Goal: Task Accomplishment & Management: Manage account settings

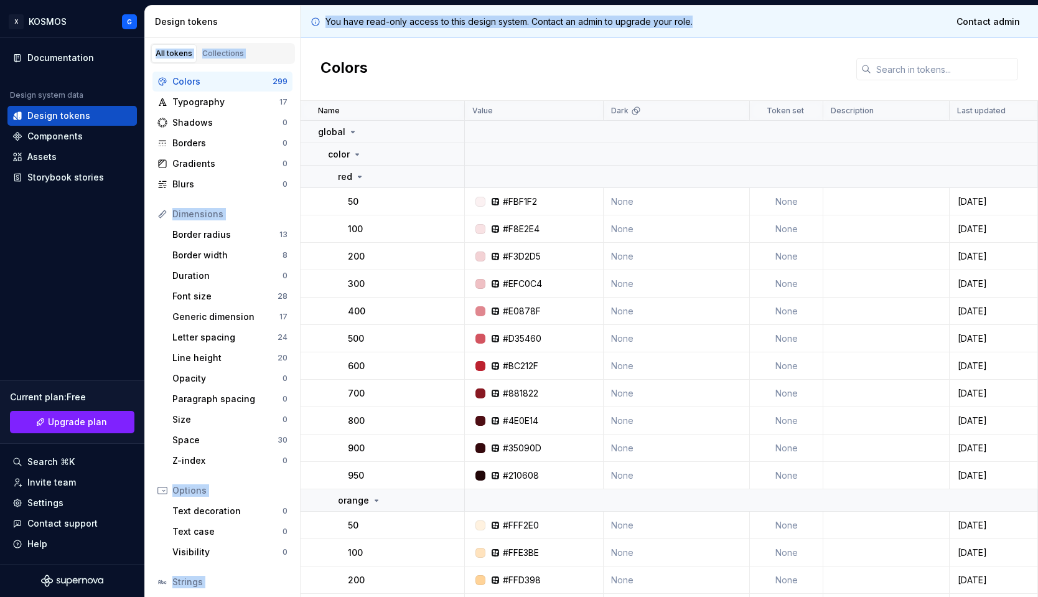
drag, startPoint x: 632, startPoint y: 26, endPoint x: 409, endPoint y: 25, distance: 223.4
click at [292, 26] on div "Design tokens All tokens Collections Colors 299 Typography 17 Shadows 0 Borders…" at bounding box center [591, 301] width 893 height 591
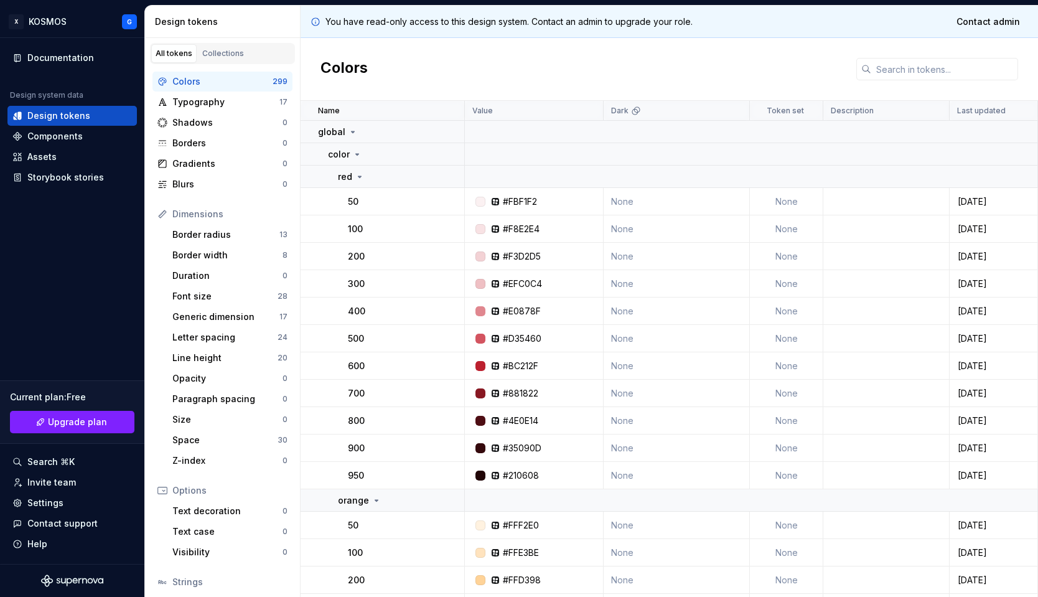
drag, startPoint x: 474, startPoint y: 45, endPoint x: 426, endPoint y: 41, distance: 47.4
click at [474, 45] on div "Colors" at bounding box center [670, 69] width 738 height 63
click at [985, 17] on span "Contact admin" at bounding box center [988, 22] width 63 height 12
click at [734, 70] on div "Colors" at bounding box center [670, 69] width 738 height 63
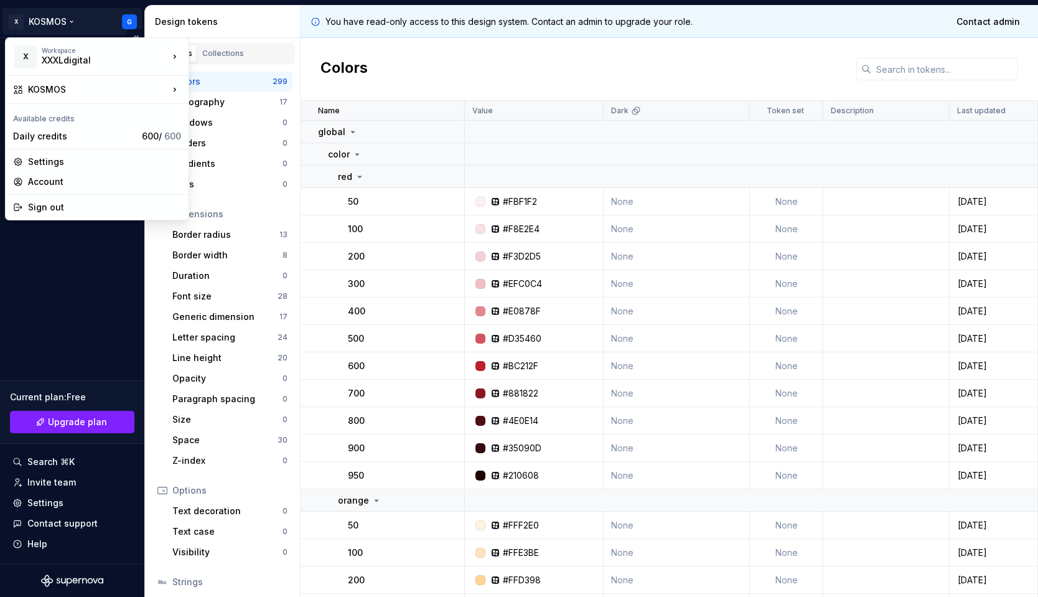
click at [127, 19] on html "X KOSMOS G Documentation Design system data Design tokens Components Assets Sto…" at bounding box center [519, 298] width 1038 height 597
click at [42, 165] on div "Settings" at bounding box center [104, 162] width 153 height 12
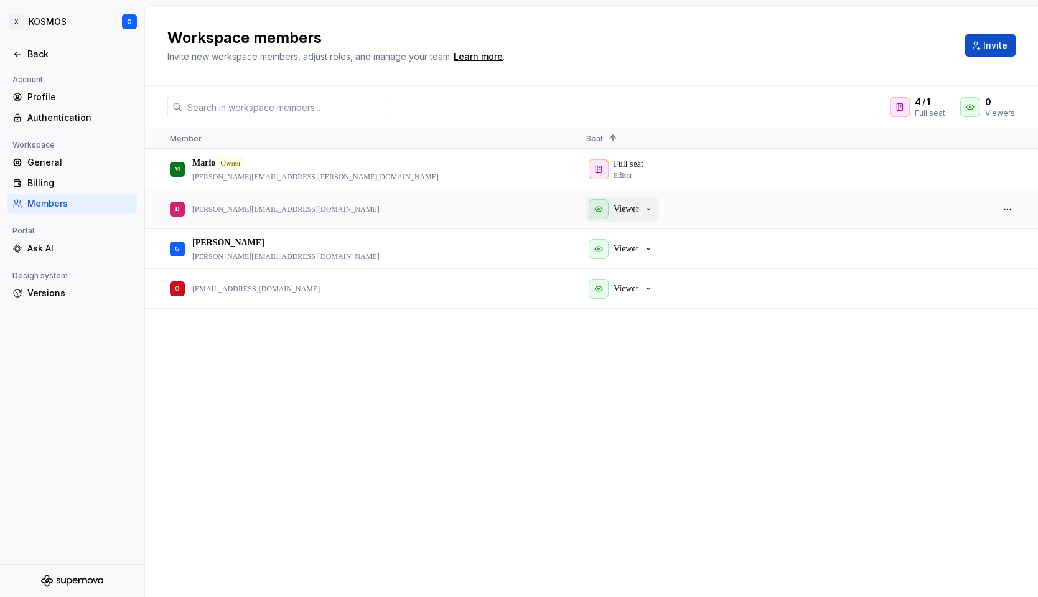
click at [650, 213] on icon "button" at bounding box center [649, 209] width 10 height 10
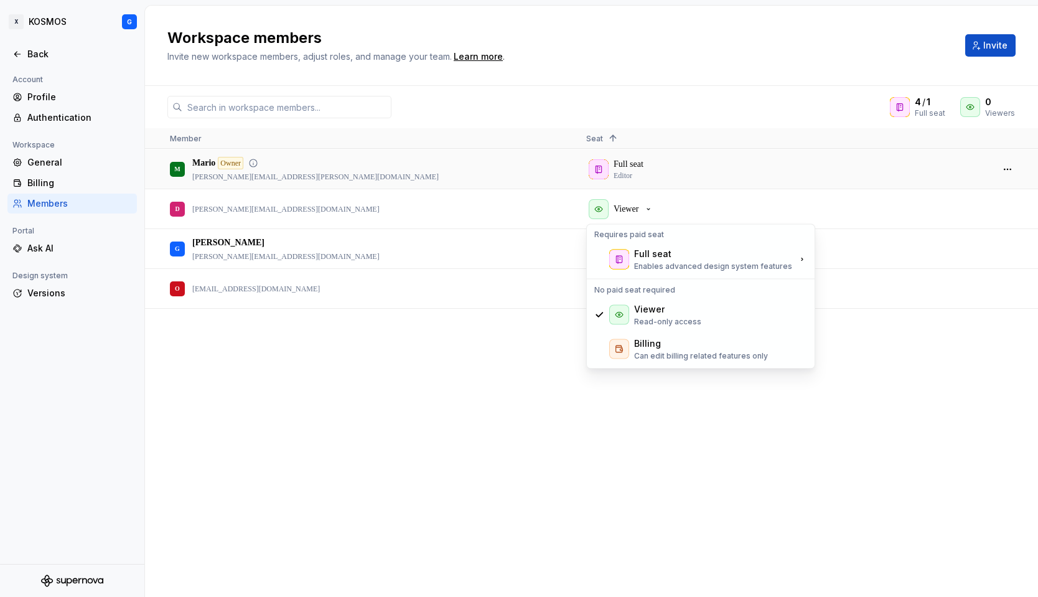
click at [711, 173] on div "Full seat Editor" at bounding box center [784, 169] width 396 height 38
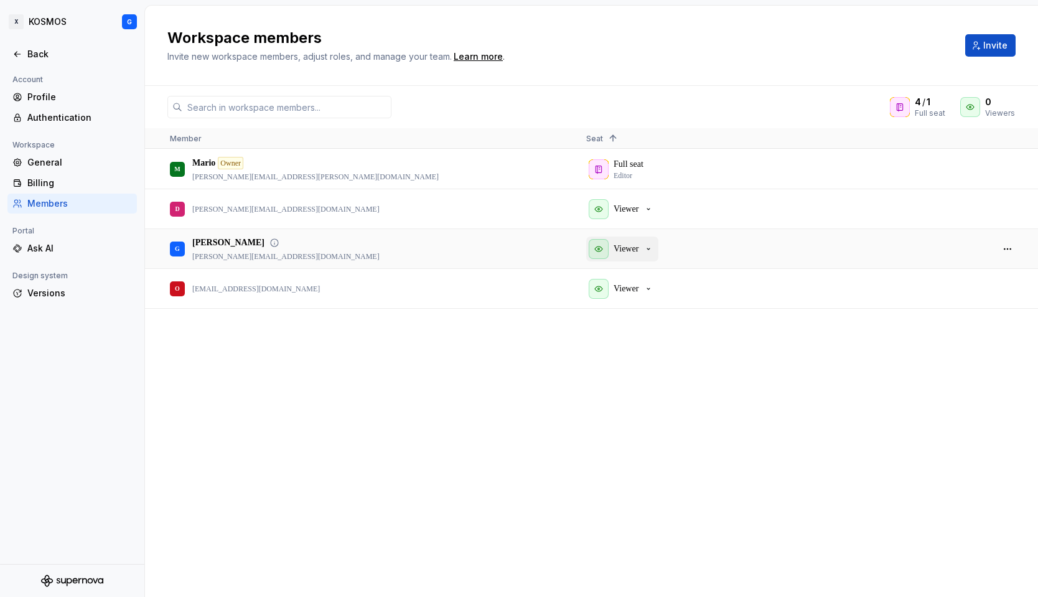
click at [654, 249] on icon "button" at bounding box center [649, 249] width 10 height 10
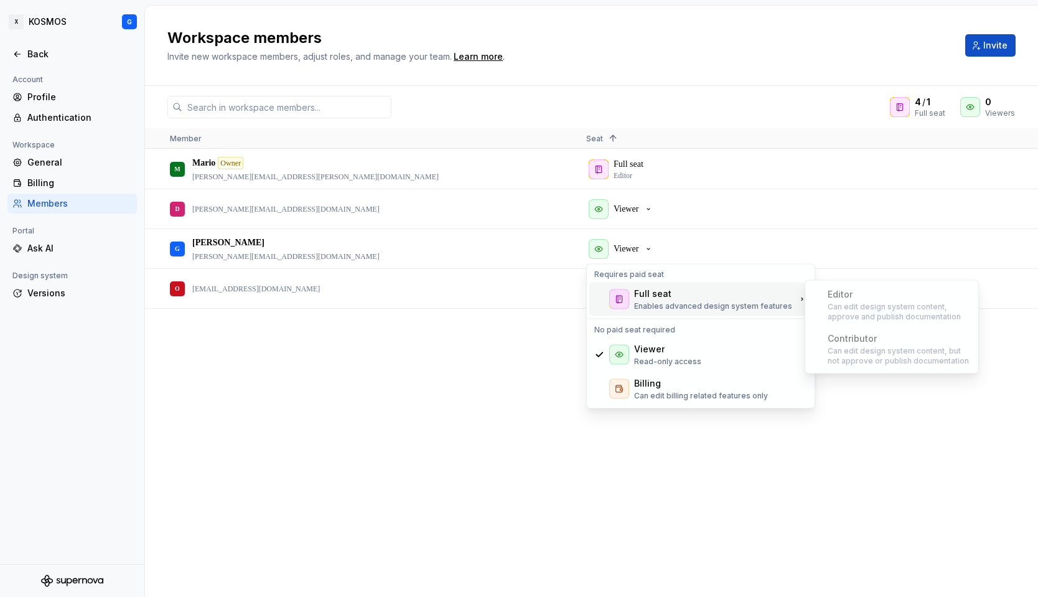
click at [610, 294] on div at bounding box center [619, 299] width 20 height 20
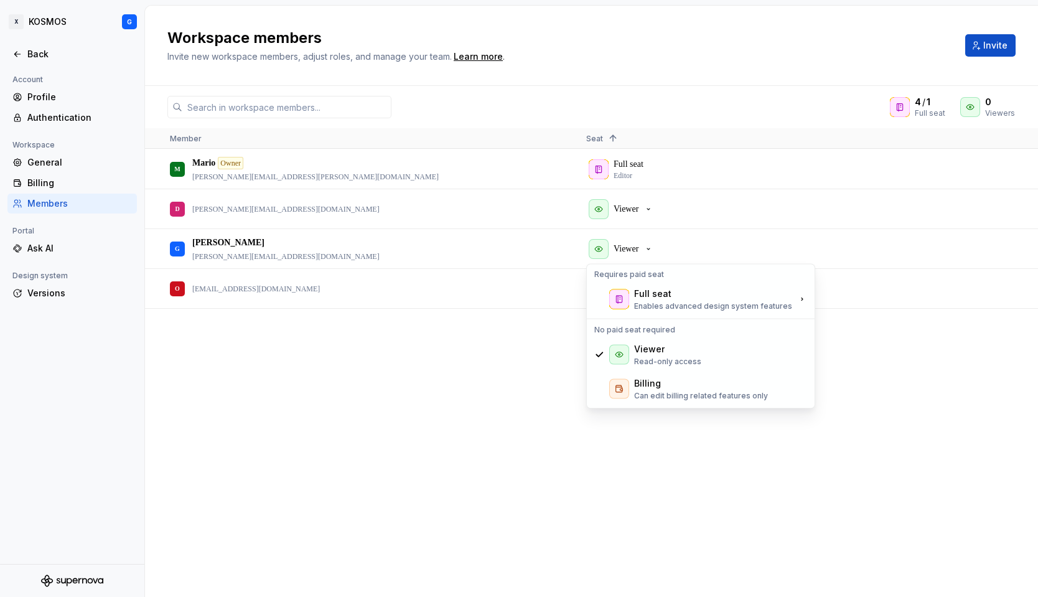
click at [501, 345] on div "M [PERSON_NAME] Owner [PERSON_NAME][EMAIL_ADDRESS][PERSON_NAME][DOMAIN_NAME] Fu…" at bounding box center [591, 372] width 893 height 447
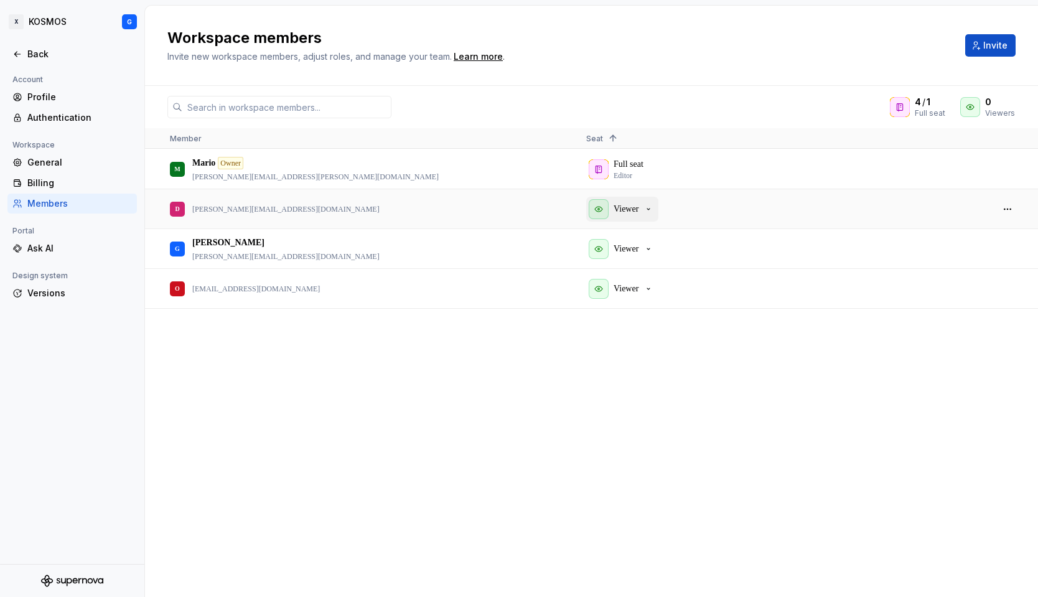
click at [597, 211] on icon "button" at bounding box center [599, 209] width 10 height 10
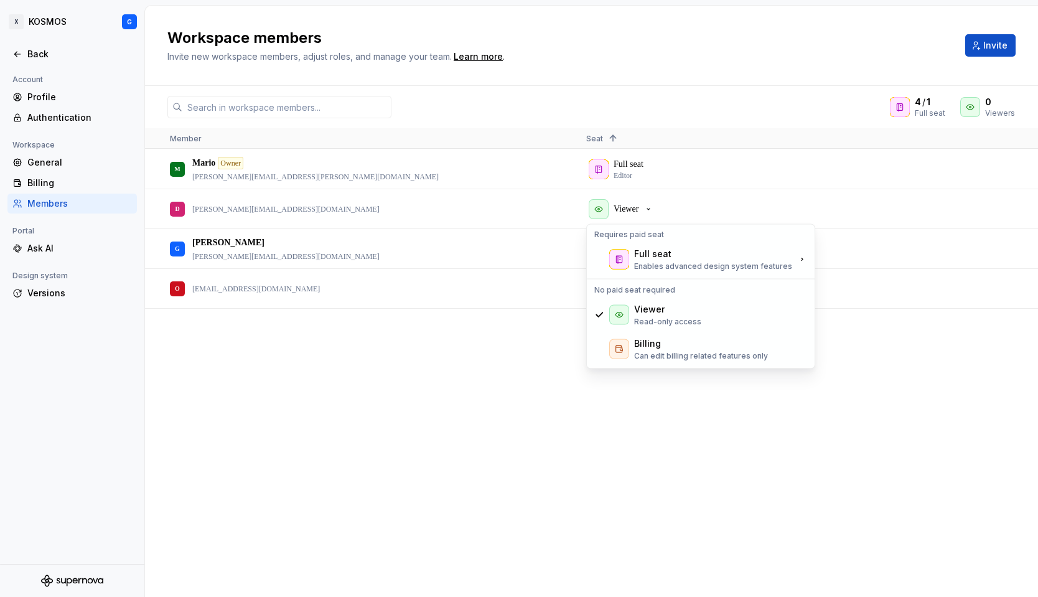
click at [370, 426] on div "M [PERSON_NAME] Owner [PERSON_NAME][EMAIL_ADDRESS][PERSON_NAME][DOMAIN_NAME] Fu…" at bounding box center [591, 372] width 893 height 447
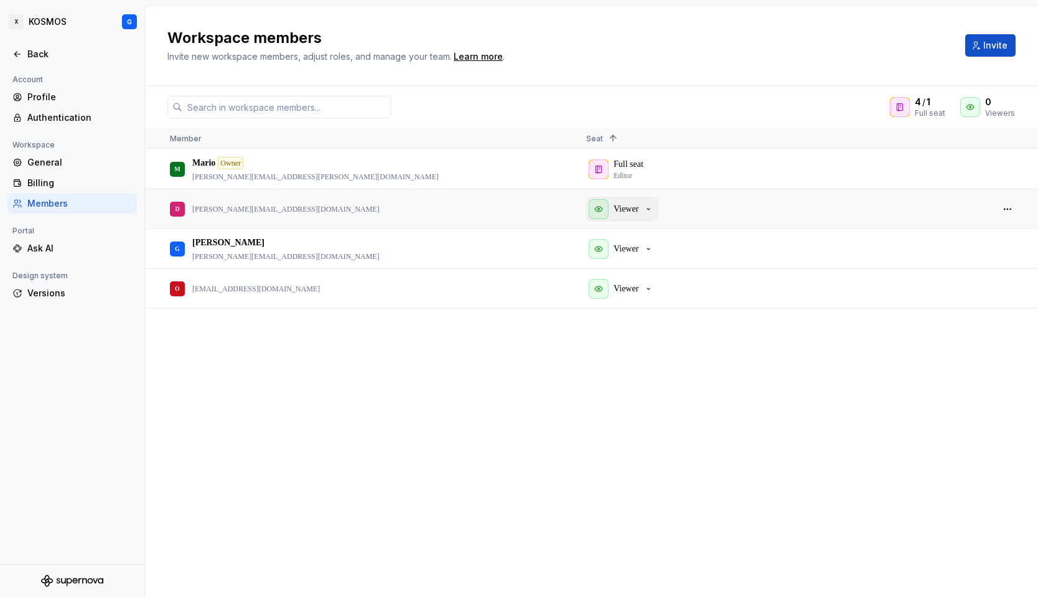
click at [614, 218] on div "Viewer" at bounding box center [621, 209] width 65 height 20
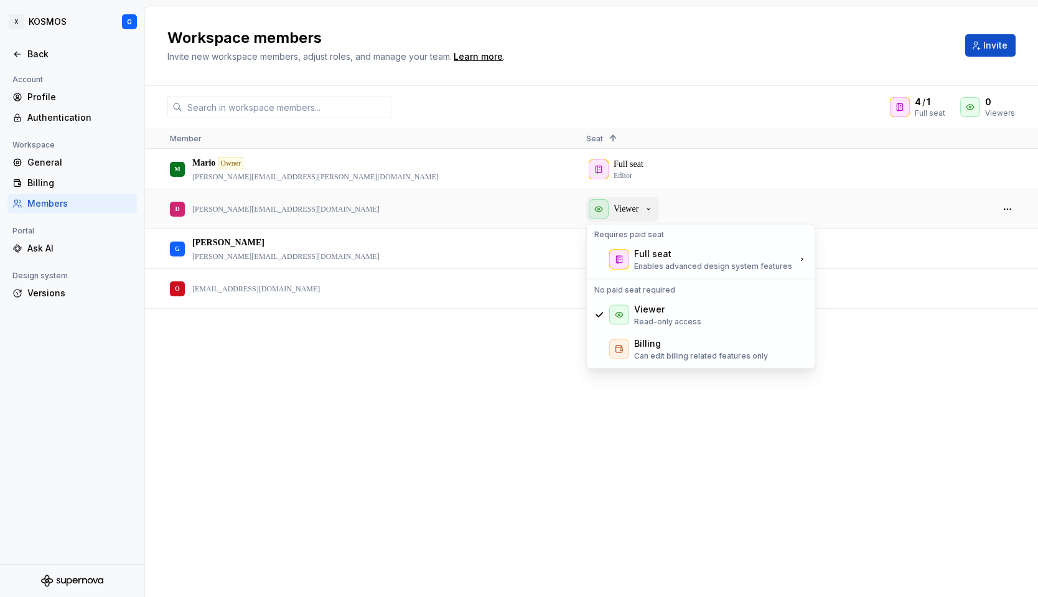
click at [614, 218] on div "Viewer" at bounding box center [621, 209] width 65 height 20
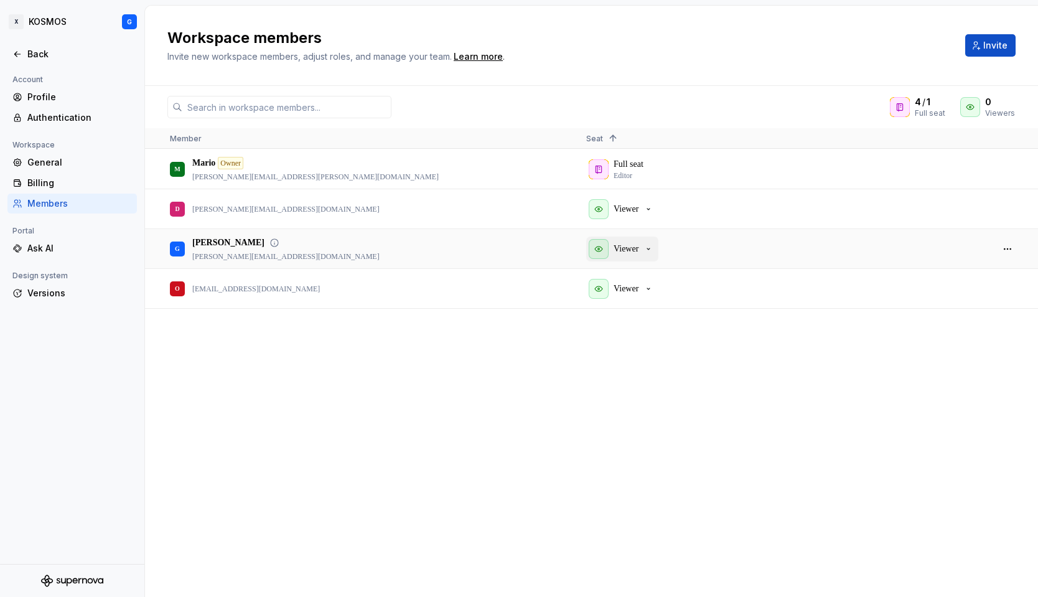
click at [626, 251] on p "Viewer" at bounding box center [626, 249] width 25 height 12
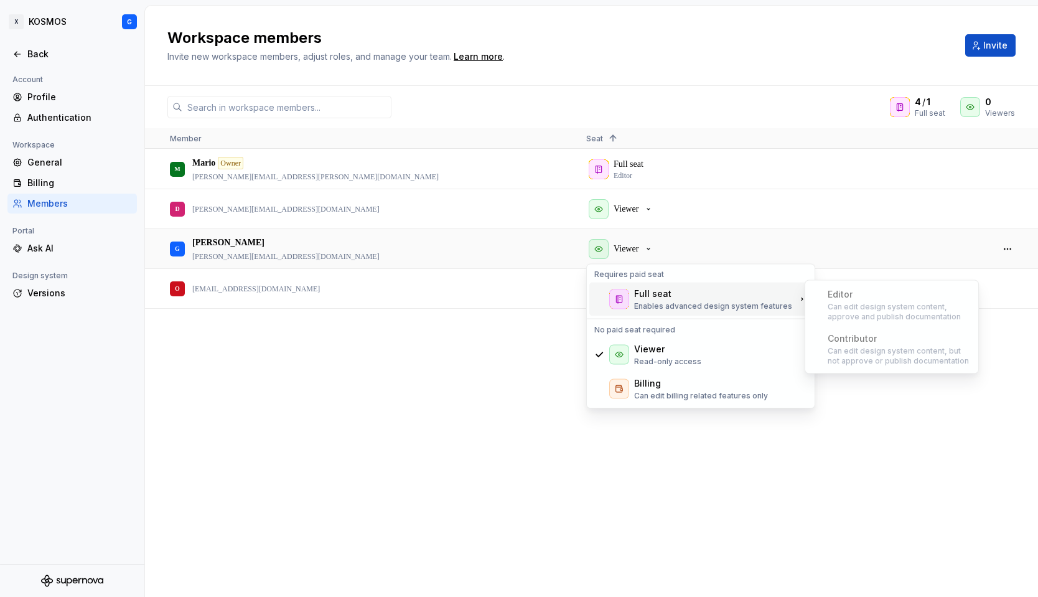
click at [615, 302] on icon at bounding box center [619, 299] width 10 height 10
click at [613, 299] on div at bounding box center [619, 299] width 20 height 20
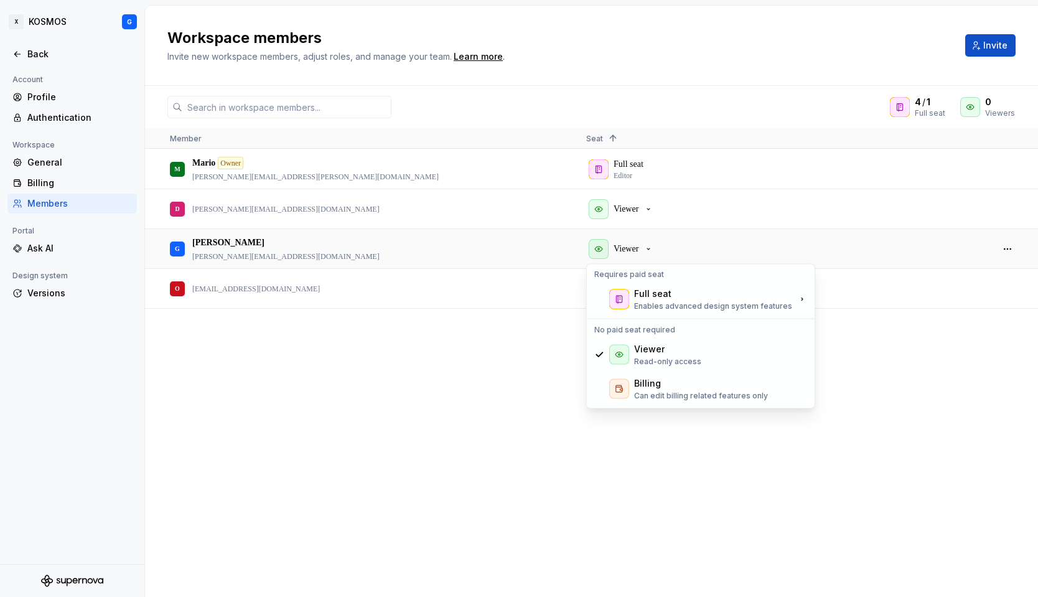
click at [666, 454] on div "M [PERSON_NAME] Owner [PERSON_NAME][EMAIL_ADDRESS][PERSON_NAME][DOMAIN_NAME] Fu…" at bounding box center [591, 372] width 893 height 447
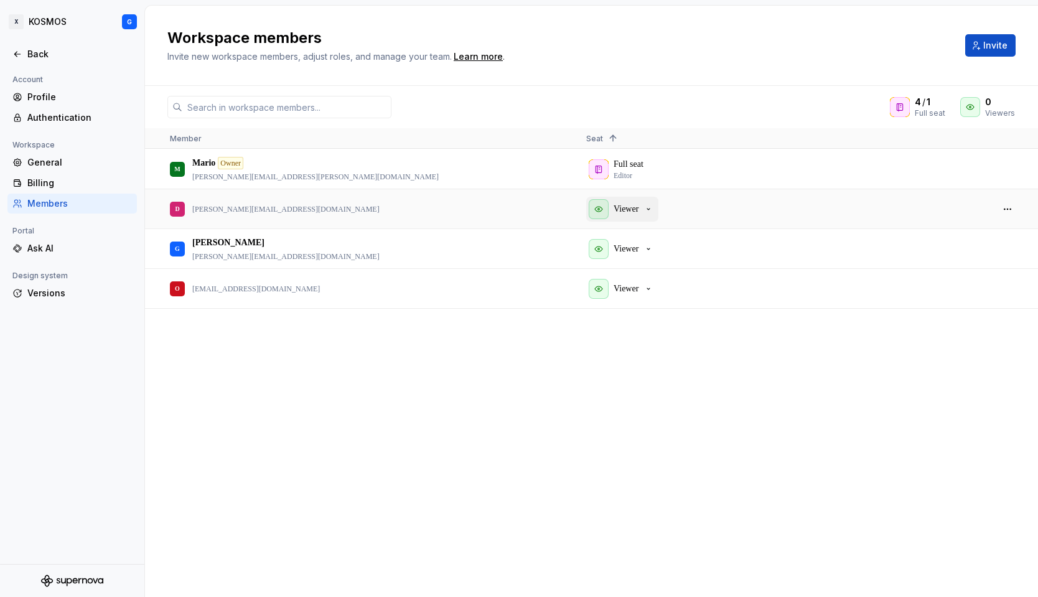
click at [612, 210] on div "Viewer" at bounding box center [621, 209] width 65 height 20
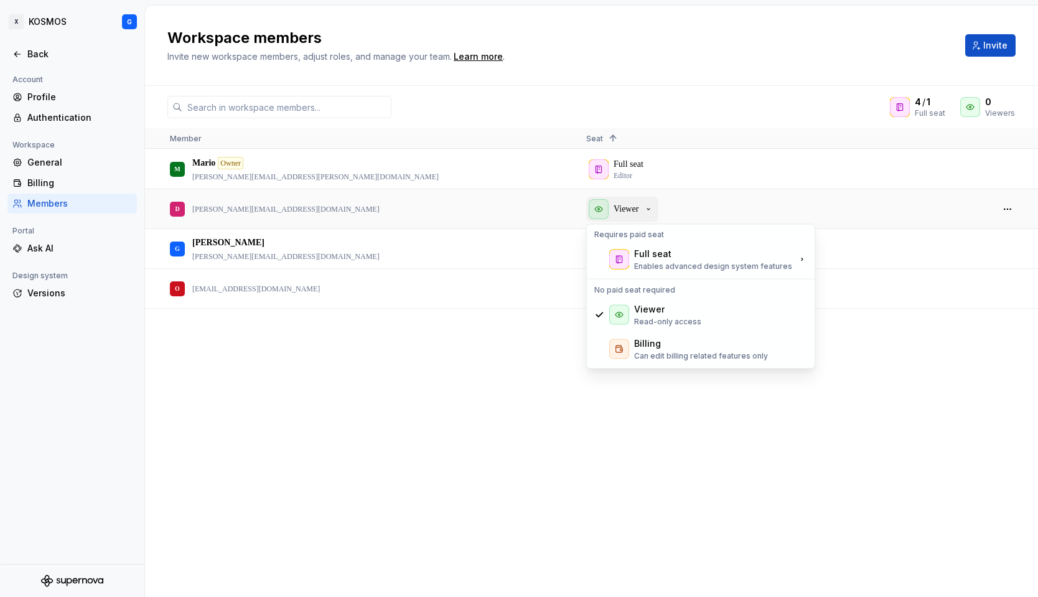
click at [612, 210] on div "Viewer" at bounding box center [621, 209] width 65 height 20
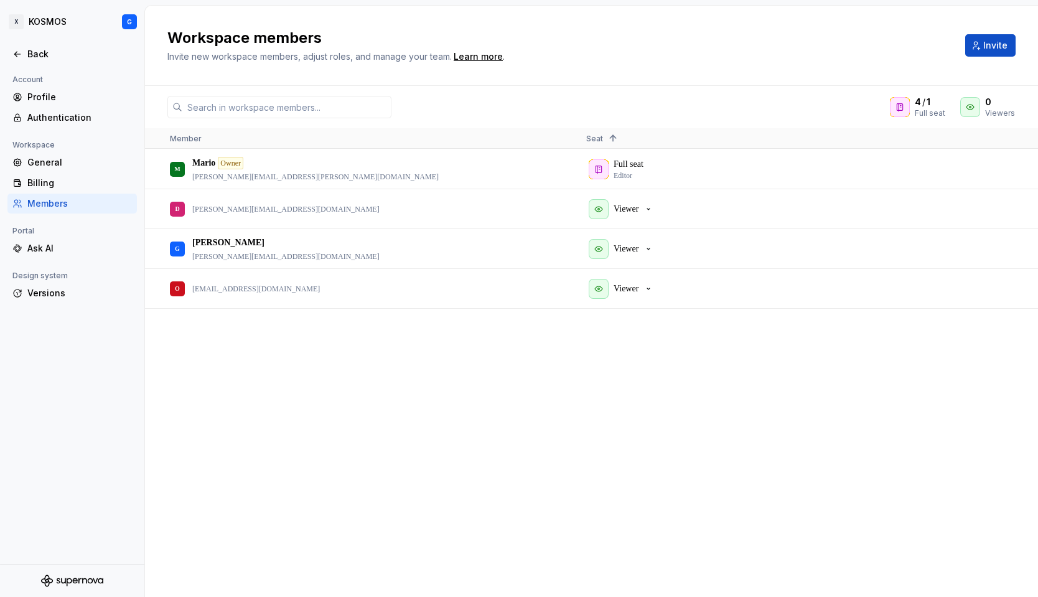
click at [418, 386] on div "M [PERSON_NAME] Owner [PERSON_NAME][EMAIL_ADDRESS][PERSON_NAME][DOMAIN_NAME] Fu…" at bounding box center [591, 372] width 893 height 447
click at [38, 19] on div "KOSMOS" at bounding box center [48, 22] width 38 height 12
click at [70, 22] on html "X KOSMOS G Back Account Profile Authentication Workspace General Billing Member…" at bounding box center [519, 298] width 1038 height 597
click at [62, 19] on html "X KOSMOS G Back Account Profile Authentication Workspace General Billing Member…" at bounding box center [519, 298] width 1038 height 597
click at [121, 19] on html "X KOSMOS G Back Account Profile Authentication Workspace General Billing Member…" at bounding box center [519, 298] width 1038 height 597
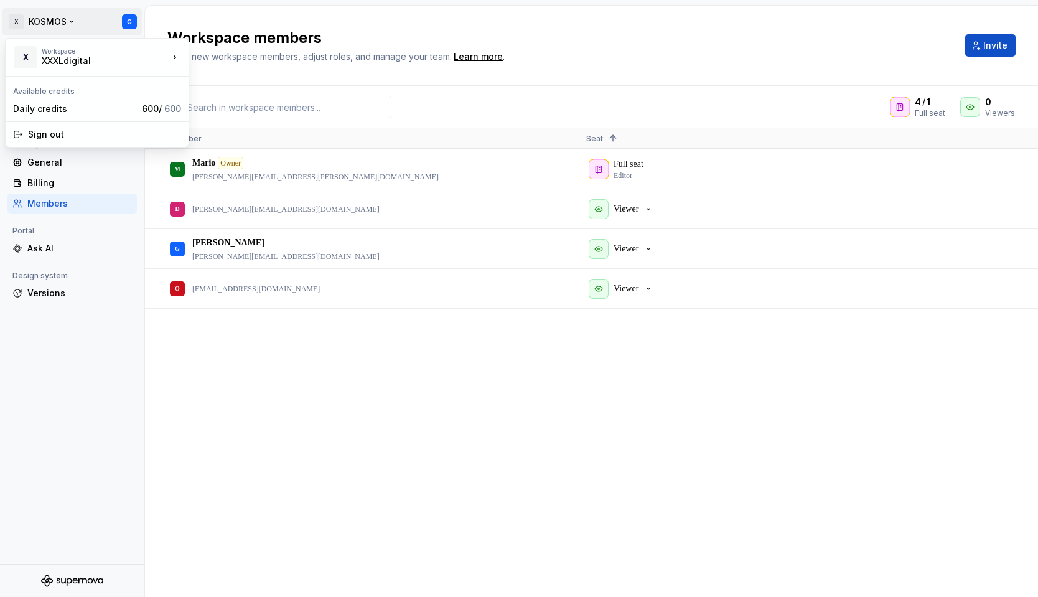
click at [129, 21] on html "X KOSMOS G Back Account Profile Authentication Workspace General Billing Member…" at bounding box center [519, 298] width 1038 height 597
click at [129, 22] on html "X KOSMOS G Back Account Profile Authentication Workspace General Billing Member…" at bounding box center [519, 298] width 1038 height 597
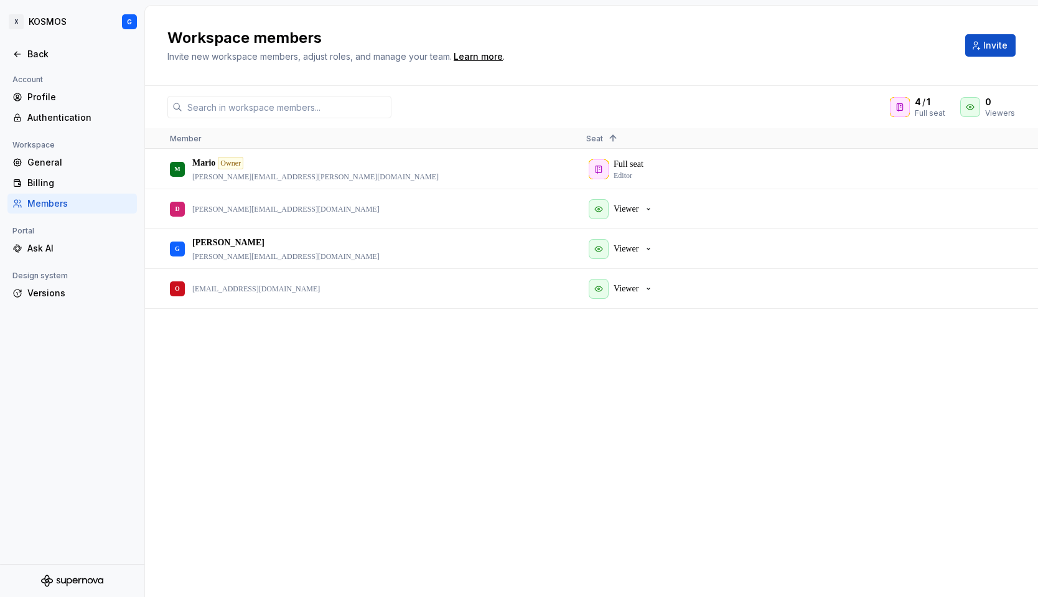
click at [62, 390] on html "X KOSMOS G Back Account Profile Authentication Workspace General Billing Member…" at bounding box center [519, 298] width 1038 height 597
click at [33, 95] on div "Profile" at bounding box center [79, 97] width 105 height 12
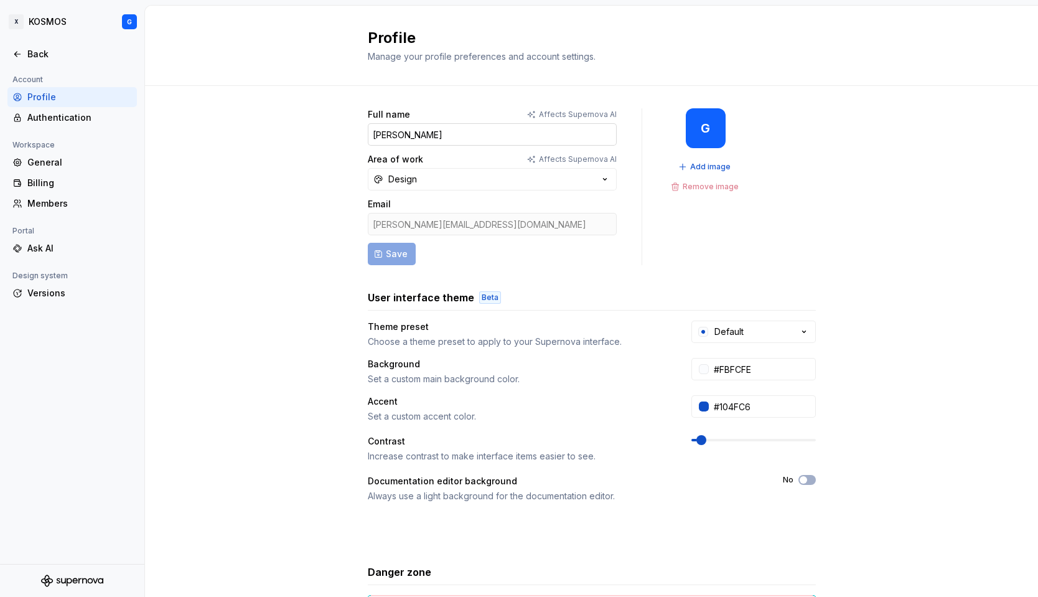
click at [386, 131] on input "[PERSON_NAME]" at bounding box center [492, 134] width 249 height 22
click at [264, 138] on div "Full name Affects Supernova [PERSON_NAME] Area of work Affects Supernova AI Des…" at bounding box center [591, 399] width 893 height 627
